Goal: Task Accomplishment & Management: Manage account settings

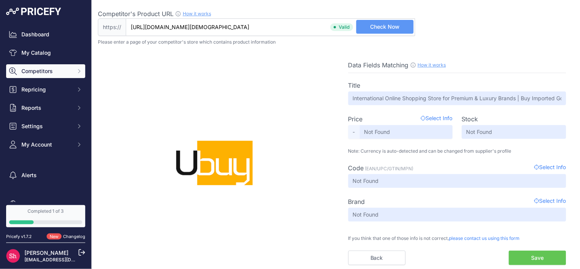
click at [46, 72] on span "Competitors" at bounding box center [46, 71] width 50 height 8
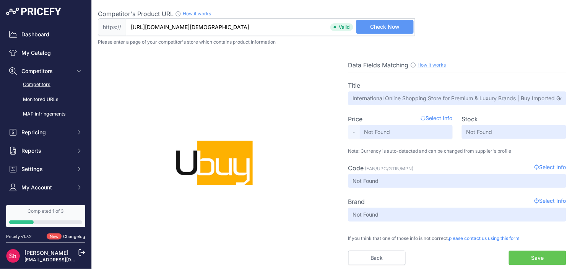
click at [39, 83] on link "Competitors" at bounding box center [45, 84] width 79 height 13
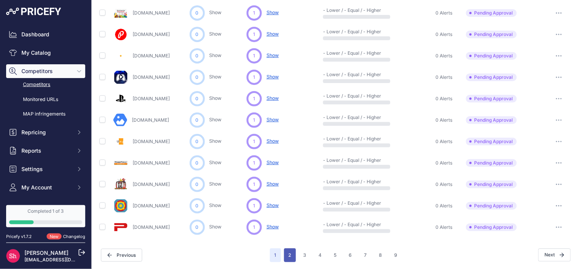
click at [287, 251] on button "2" at bounding box center [290, 255] width 12 height 14
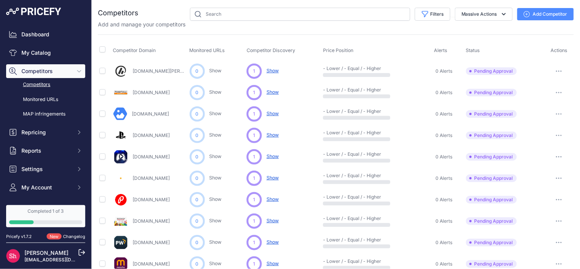
click at [275, 71] on span "Show" at bounding box center [273, 71] width 12 height 6
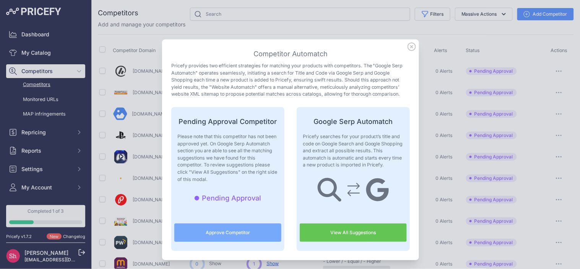
click at [408, 45] on icon at bounding box center [412, 46] width 8 height 8
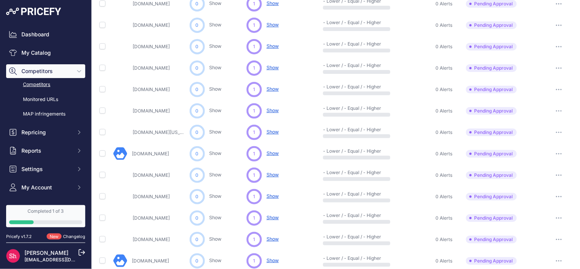
scroll to position [358, 0]
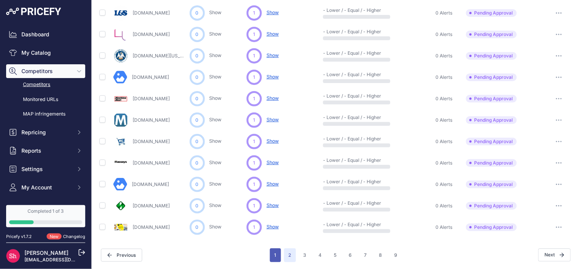
click at [270, 254] on button "1" at bounding box center [275, 255] width 11 height 14
